Goal: Transaction & Acquisition: Book appointment/travel/reservation

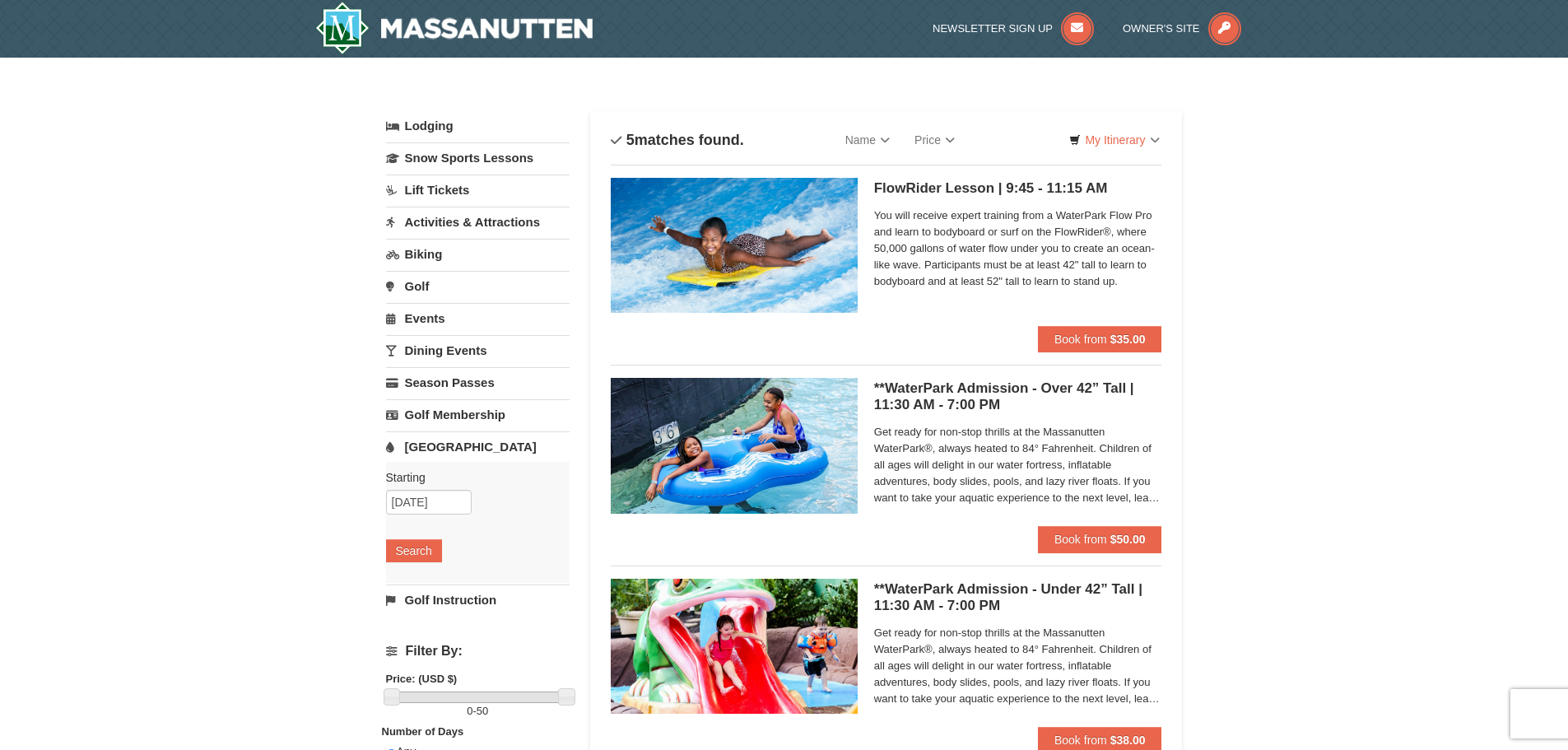
click at [1226, 396] on div "× Categories List Filter My Itinerary Questions? 1-540-289-9441 Lodging Arrival…" at bounding box center [784, 635] width 1568 height 1155
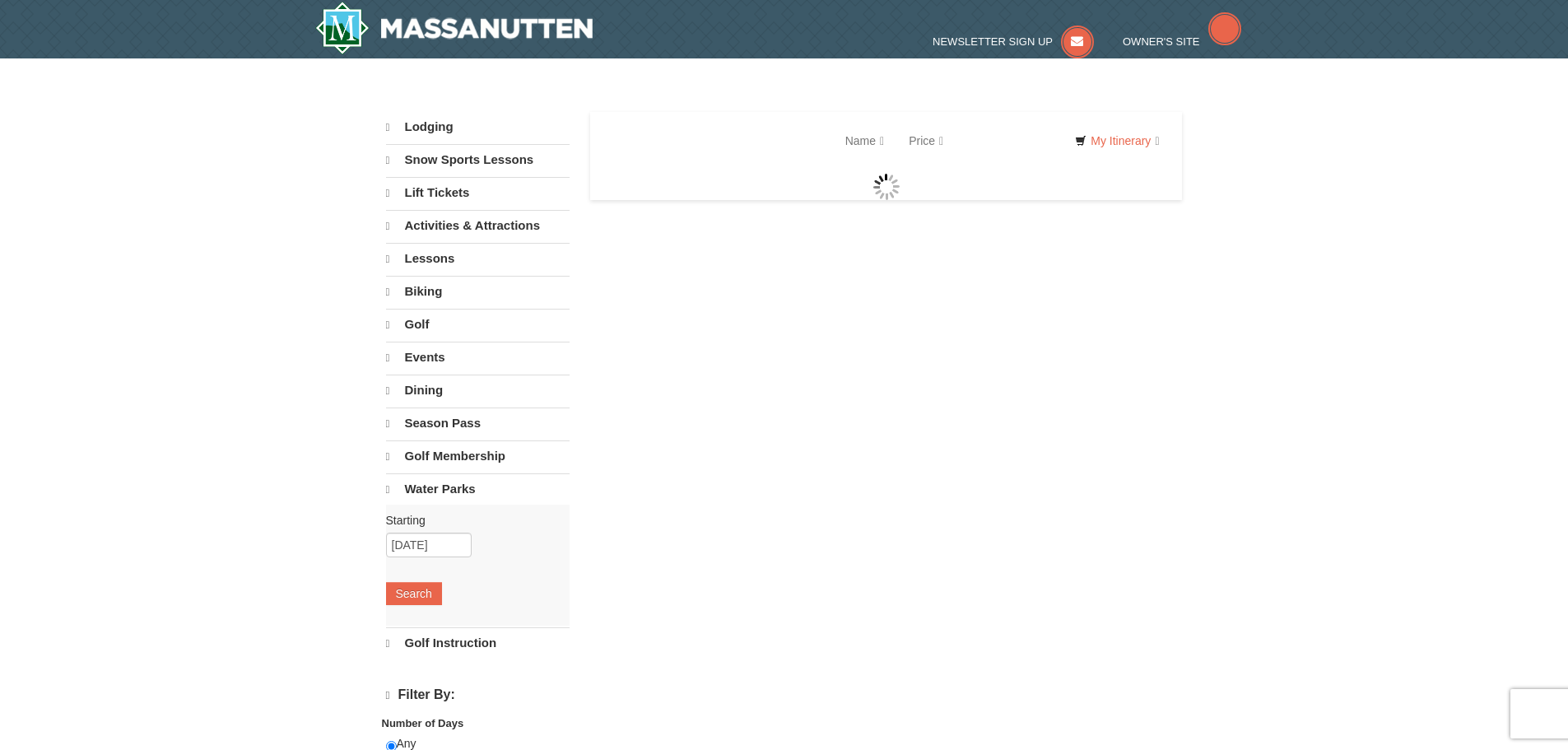
select select "10"
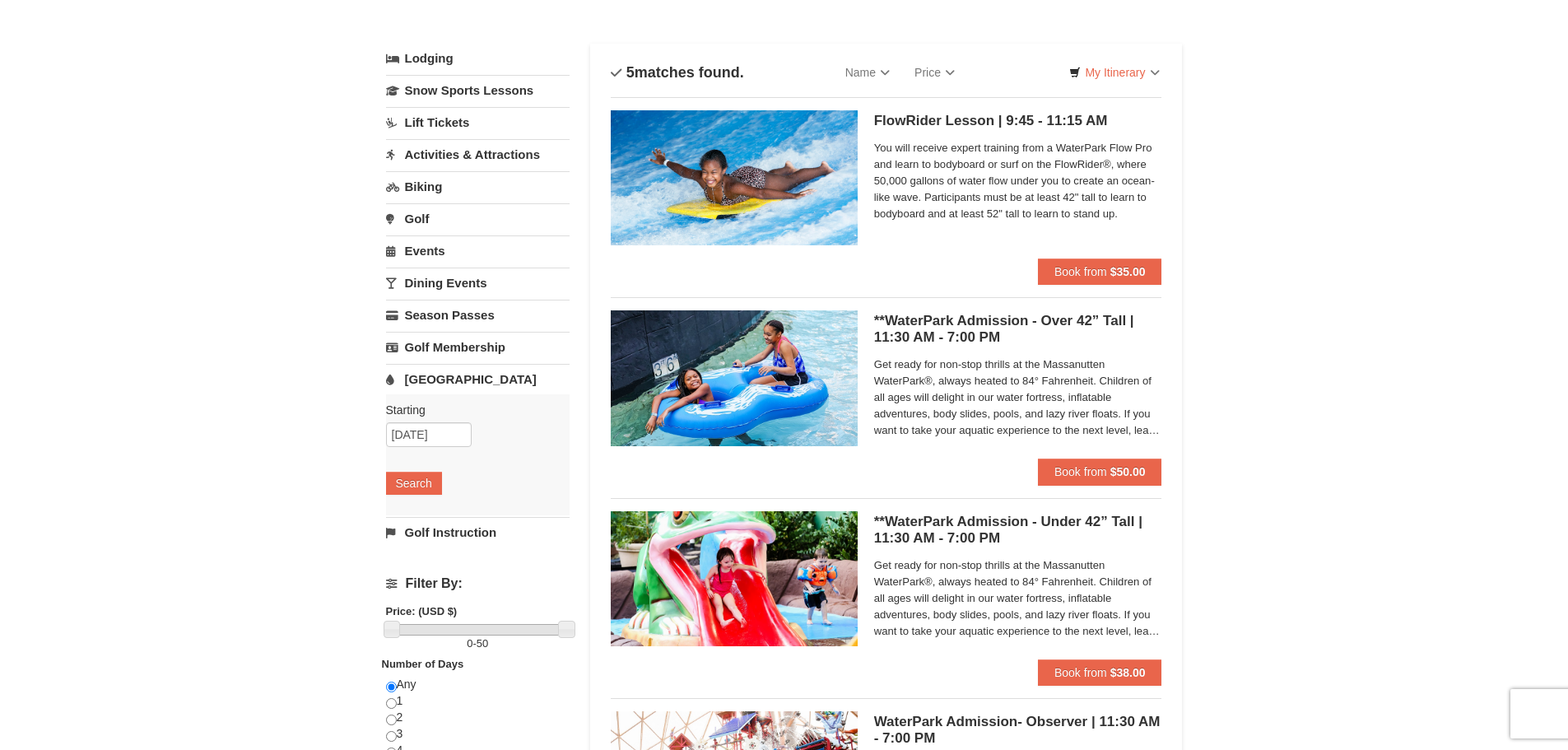
scroll to position [68, 0]
click at [1111, 467] on strong "$50.00" at bounding box center [1128, 471] width 35 height 13
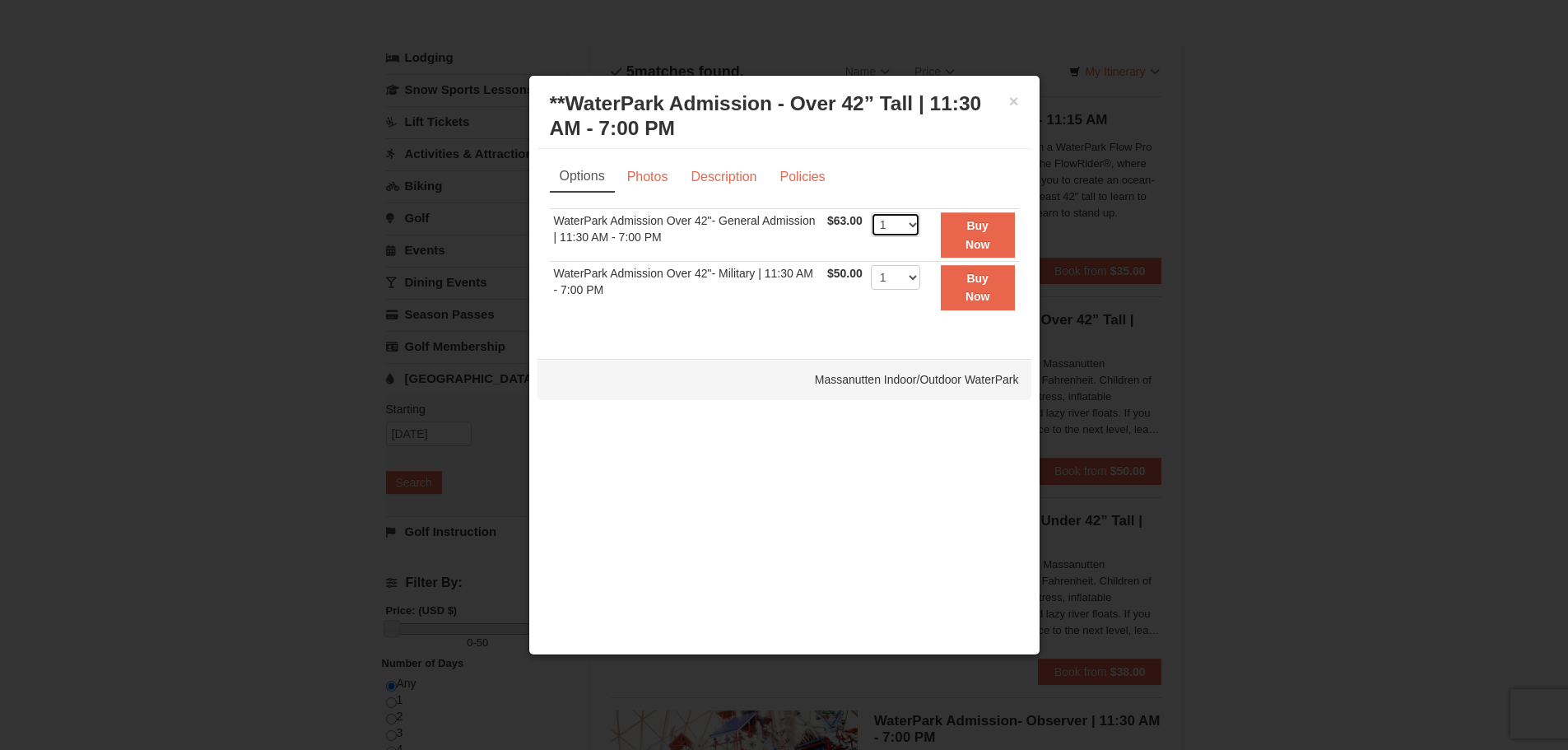
click at [911, 226] on select "1 2 3 4 5 6 7 8 9 10 11 12 13 14 15 16 17 18 19 20 21 22" at bounding box center [895, 225] width 49 height 25
select select "3"
click at [871, 213] on select "1 2 3 4 5 6 7 8 9 10 11 12 13 14 15 16 17 18 19 20 21 22" at bounding box center [895, 225] width 49 height 25
click at [988, 241] on strong "Buy Now" at bounding box center [978, 234] width 25 height 31
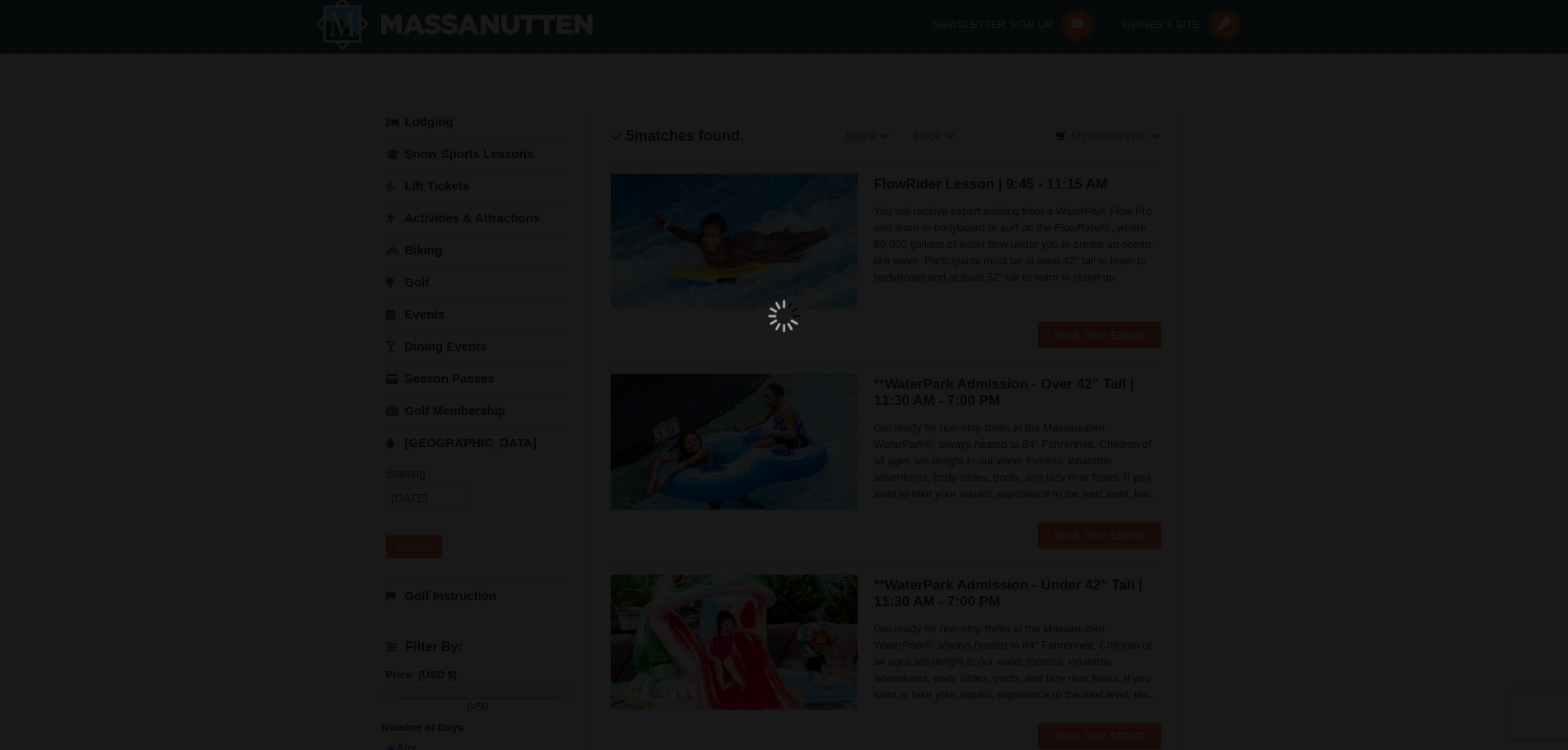
scroll to position [5, 0]
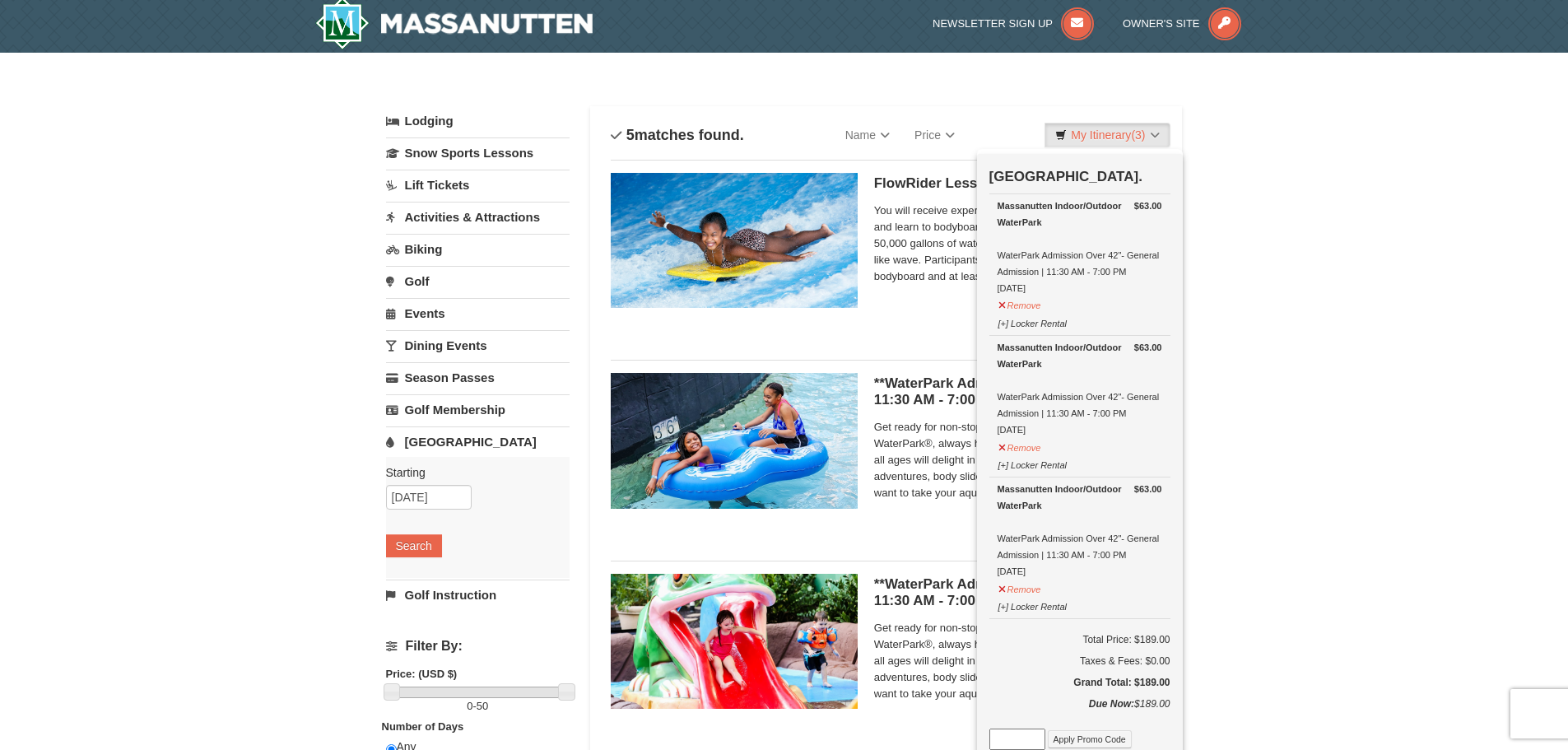
click at [1234, 502] on div "× Categories List Filter My Itinerary (3) Check Out Now Water Park Pass. $63.00…" at bounding box center [784, 630] width 1568 height 1155
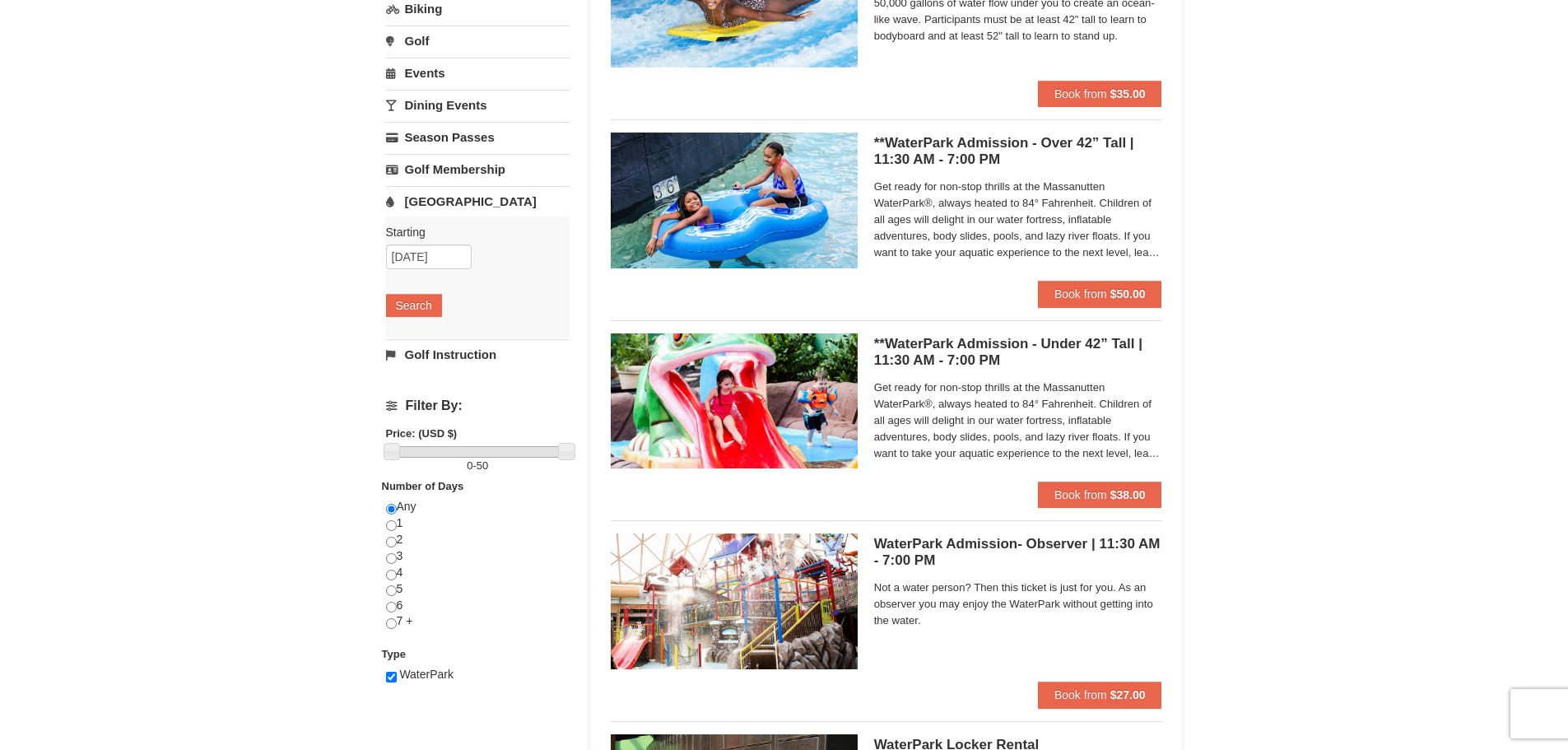
scroll to position [256, 0]
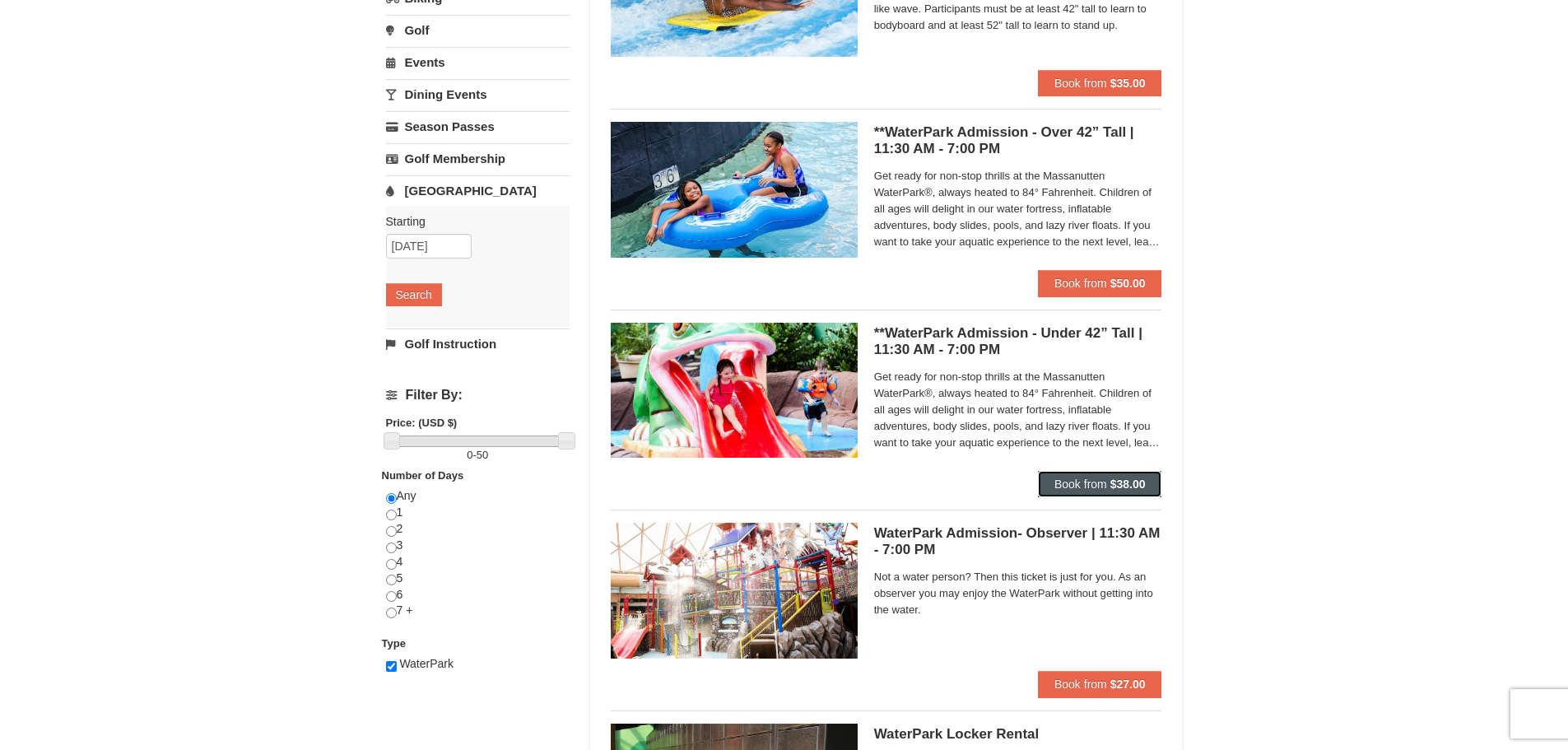
click at [1111, 478] on strong "$38.00" at bounding box center [1128, 484] width 35 height 13
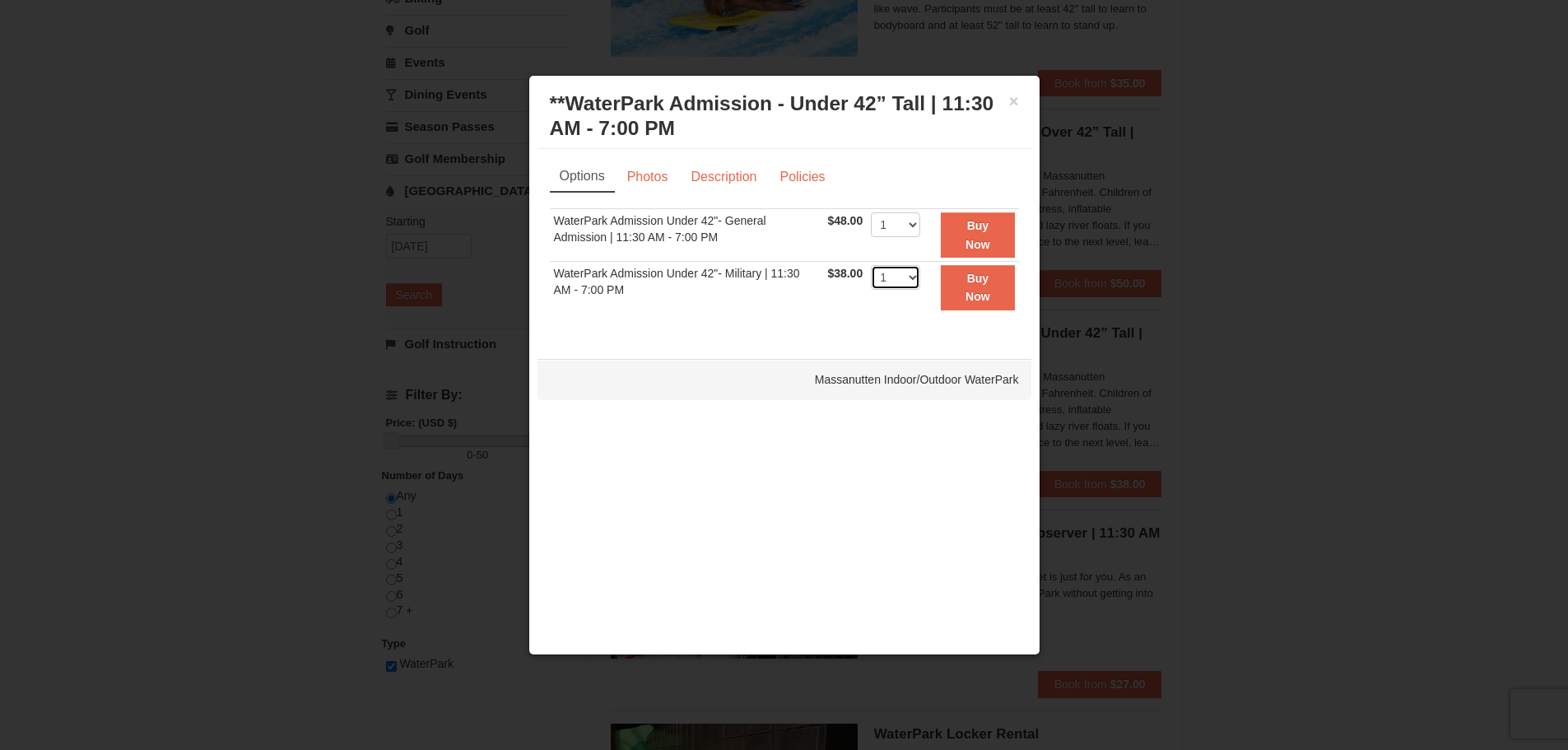
click at [918, 281] on select "1 2 3 4 5 6 7 8 9 10 11 12 13 14 15 16 17 18 19 20 21 22" at bounding box center [895, 278] width 49 height 25
click at [830, 304] on td "$38.00 Includes all fees. Tax excluded." at bounding box center [844, 287] width 44 height 52
click at [975, 228] on strong "Buy Now" at bounding box center [978, 234] width 25 height 31
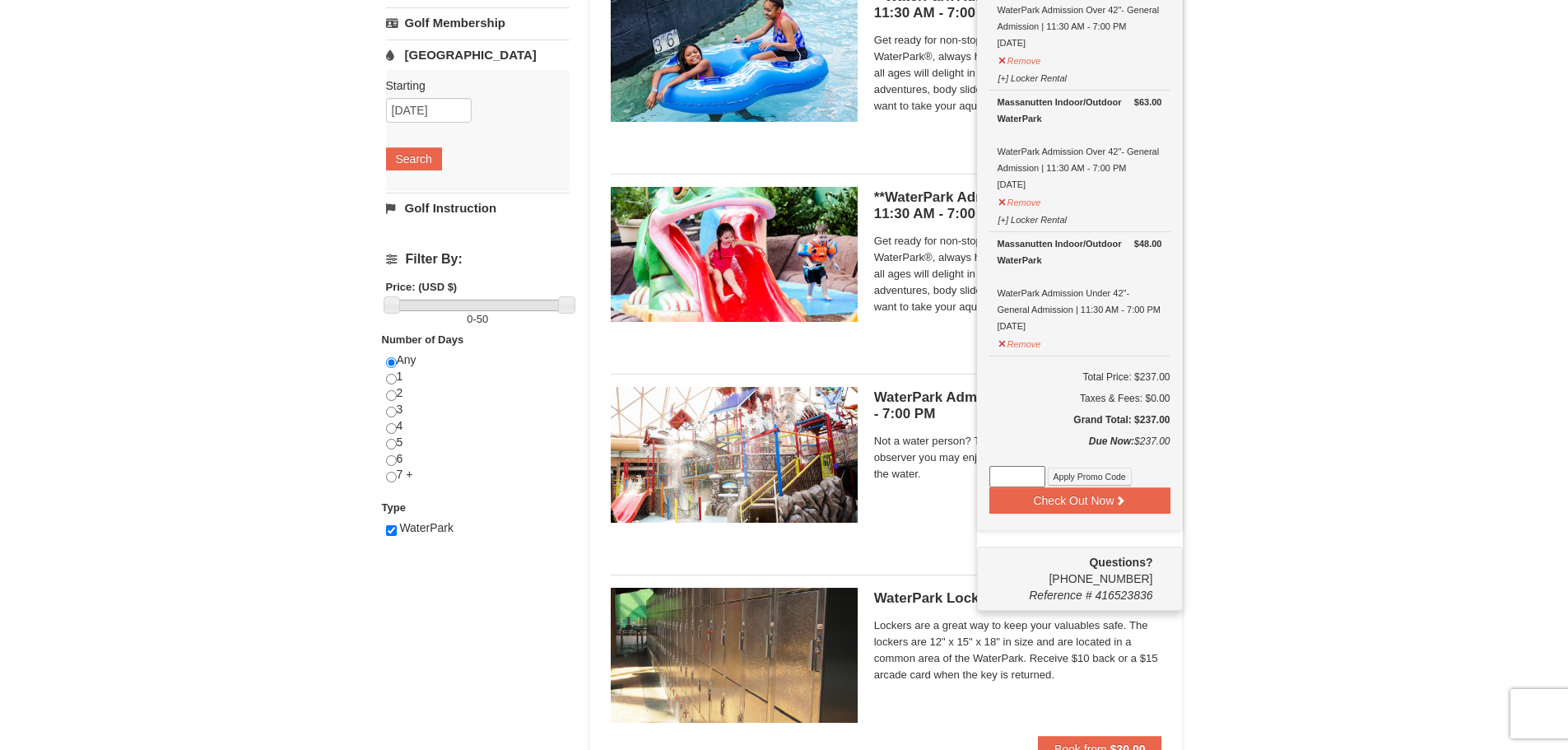
scroll to position [395, 0]
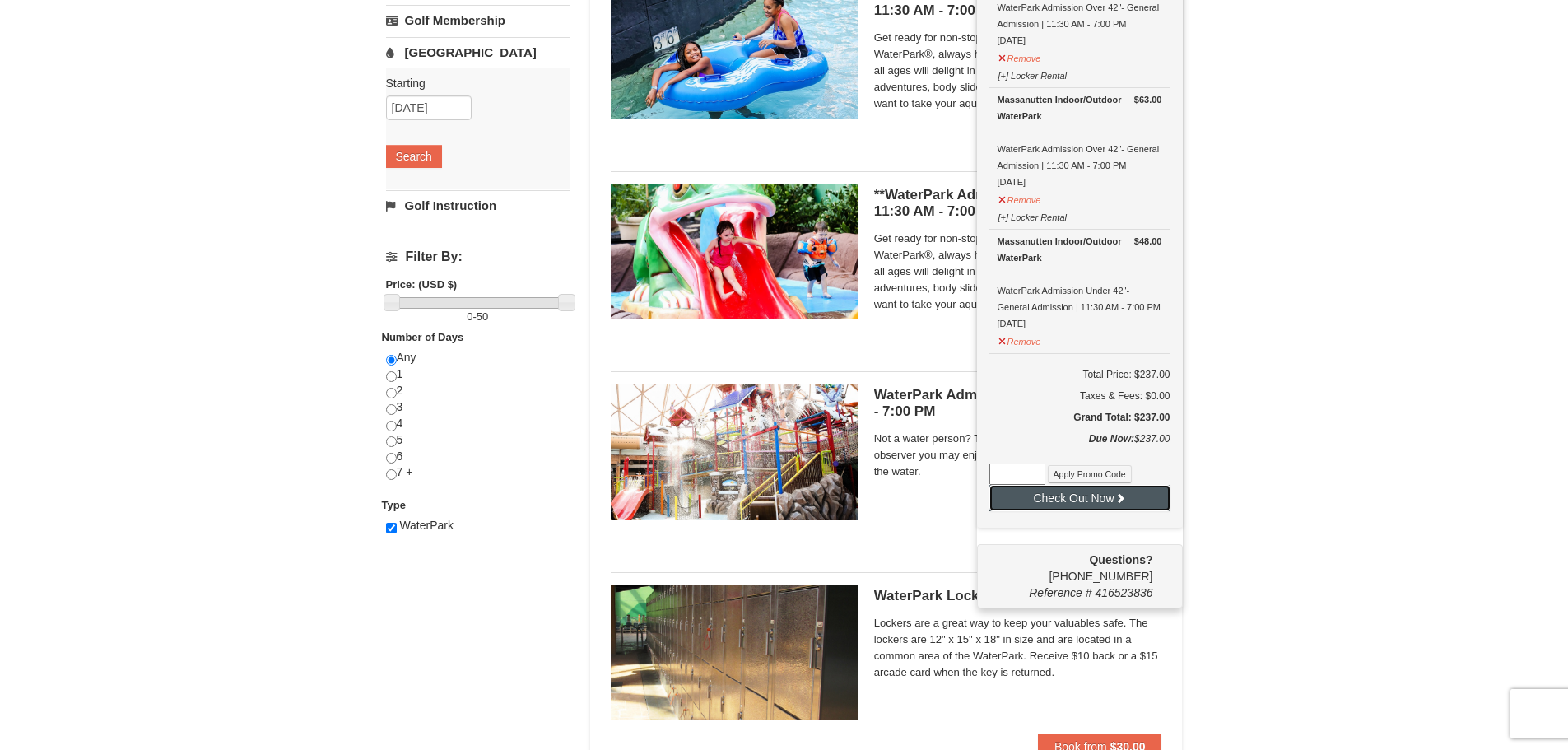
click at [1117, 504] on icon at bounding box center [1120, 497] width 11 height 11
